Goal: Information Seeking & Learning: Learn about a topic

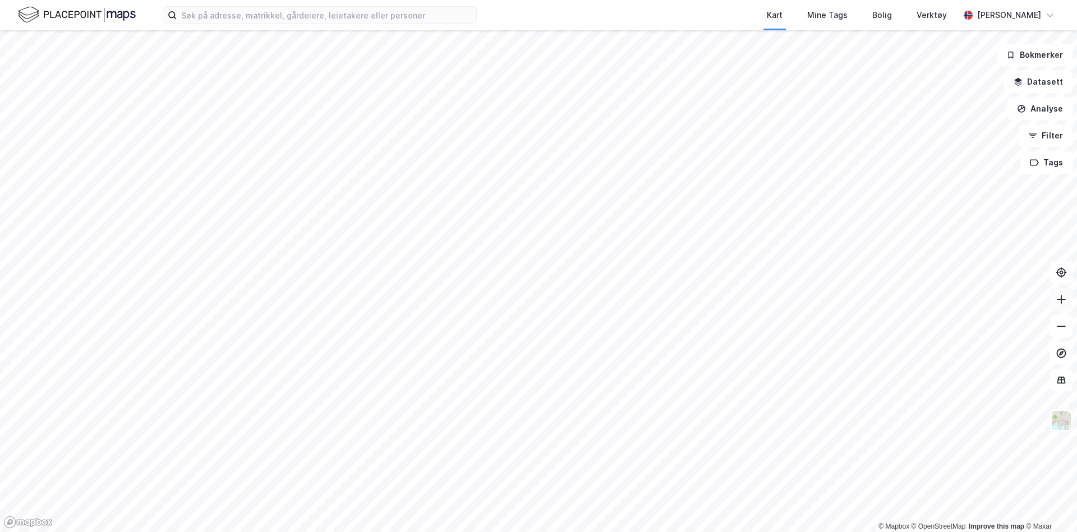
click at [1060, 303] on icon at bounding box center [1060, 299] width 11 height 11
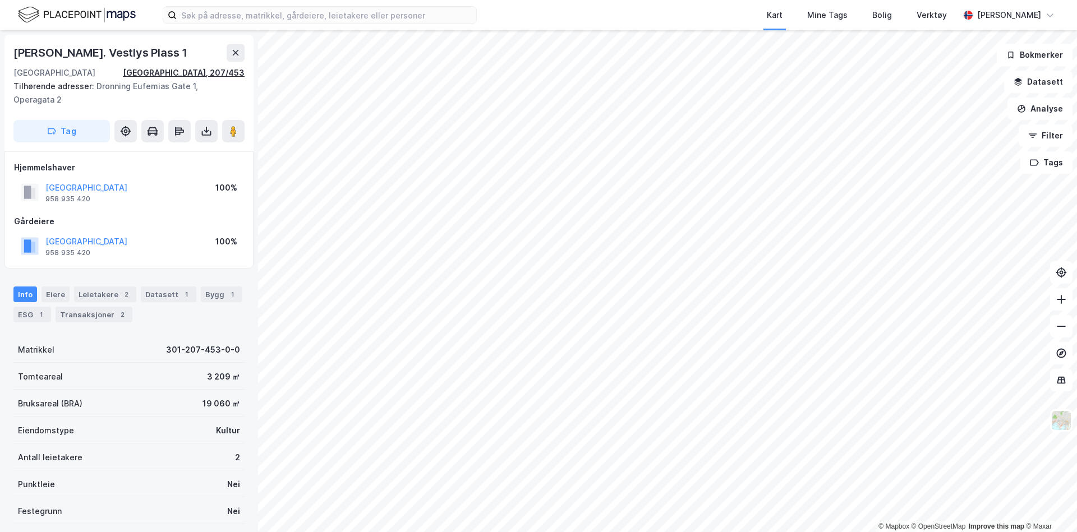
click at [202, 77] on div "[GEOGRAPHIC_DATA], 207/453" at bounding box center [184, 72] width 122 height 13
click at [38, 310] on div "1" at bounding box center [40, 314] width 11 height 11
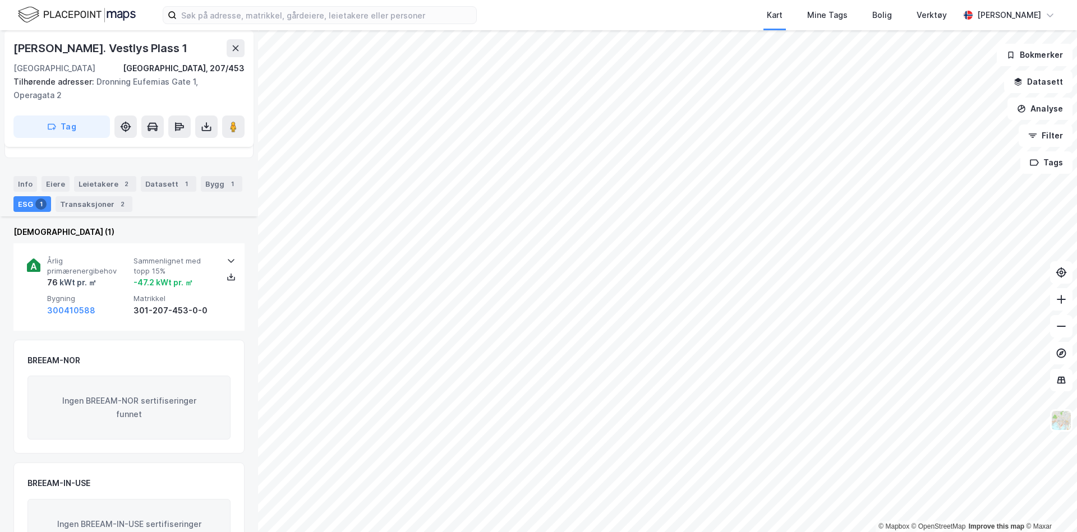
scroll to position [150, 0]
